Goal: Find specific page/section: Find specific page/section

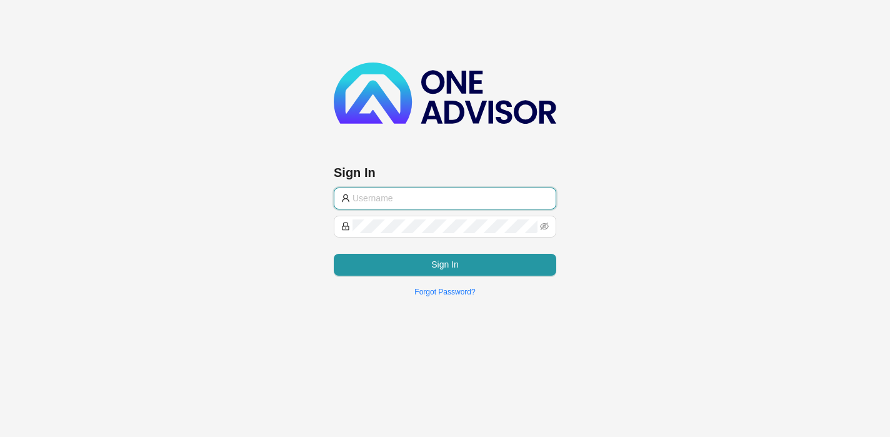
click at [447, 199] on input "text" at bounding box center [450, 198] width 196 height 14
paste input "support@hvmws"
type input "support@hvmws"
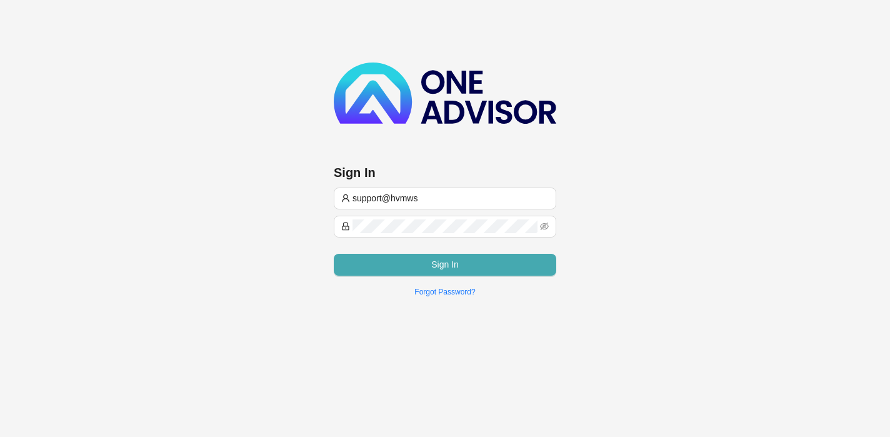
click at [371, 262] on button "Sign In" at bounding box center [445, 265] width 222 height 22
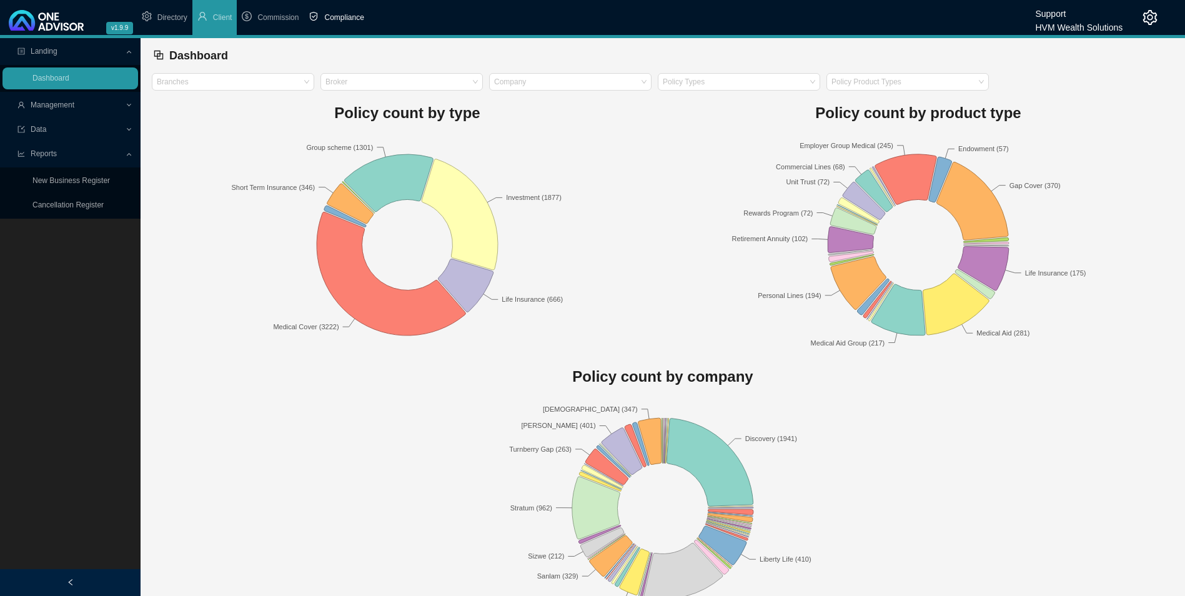
click at [352, 22] on span "Compliance" at bounding box center [343, 17] width 39 height 9
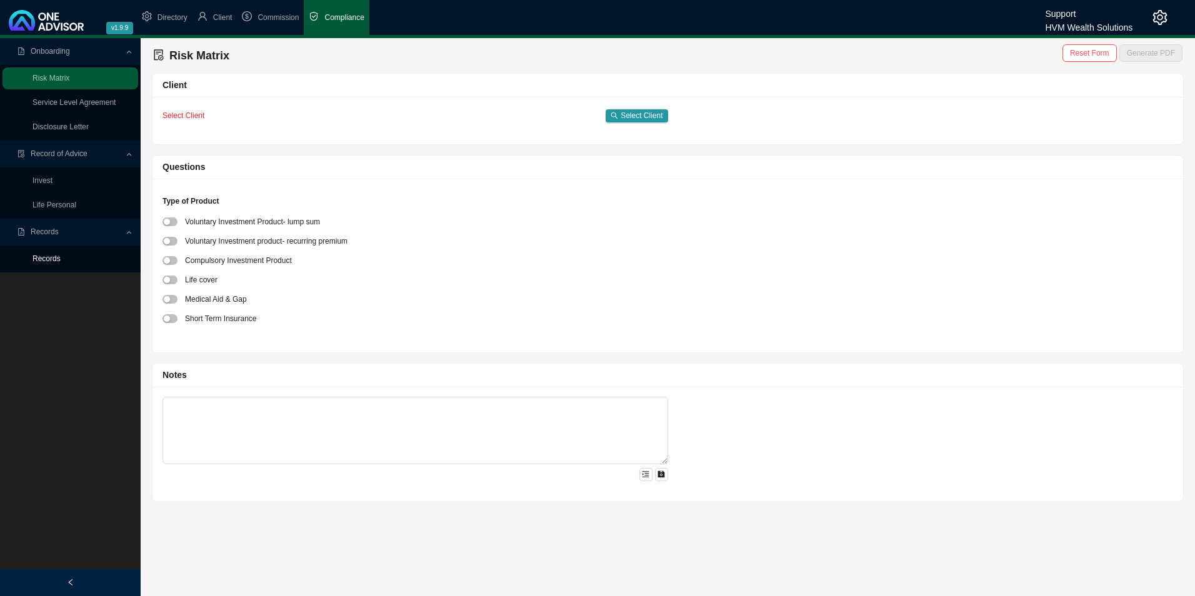
click at [61, 263] on link "Records" at bounding box center [46, 258] width 28 height 9
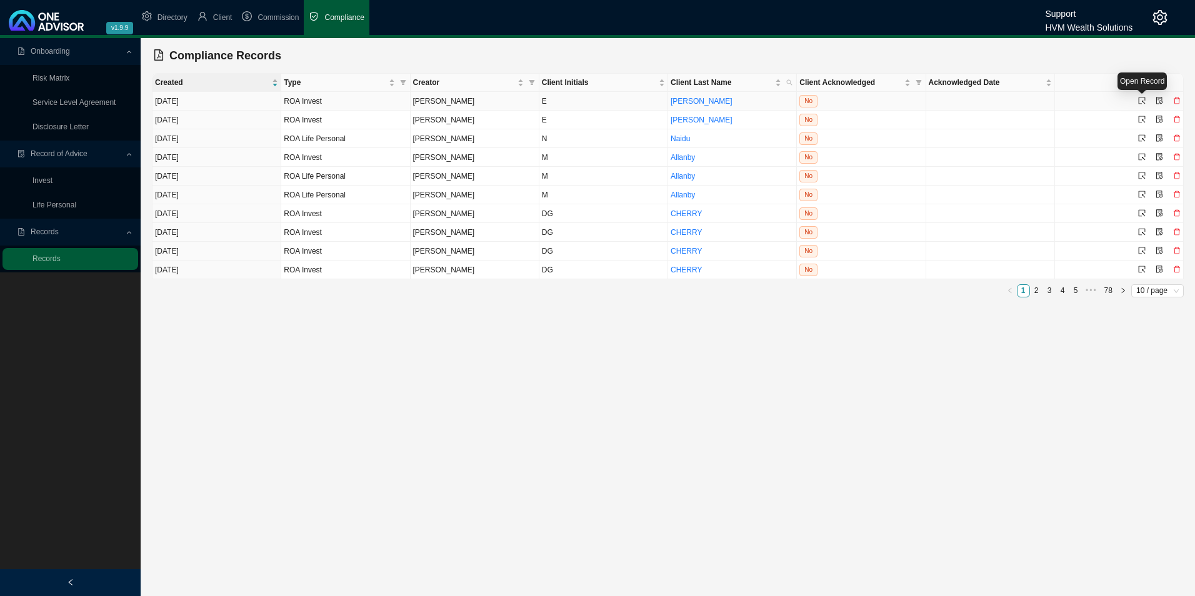
click at [889, 101] on icon "select" at bounding box center [1141, 100] width 7 height 7
